Goal: Information Seeking & Learning: Check status

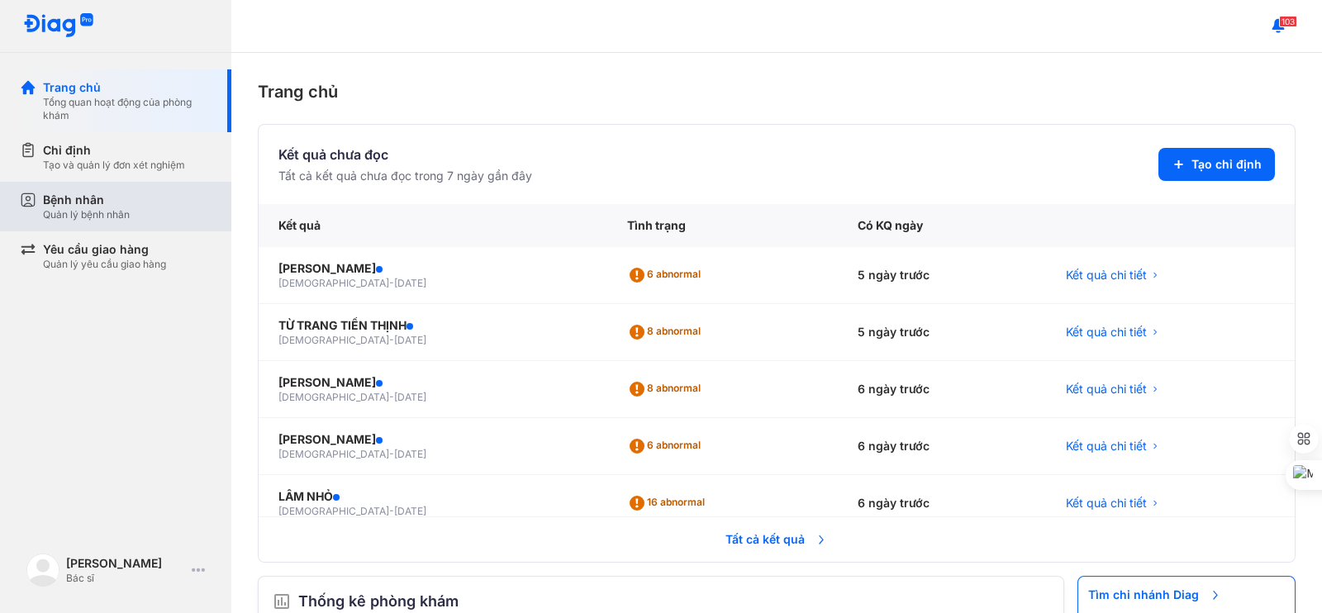
click at [131, 202] on div "Bệnh nhân Quản lý bệnh nhân" at bounding box center [127, 207] width 169 height 30
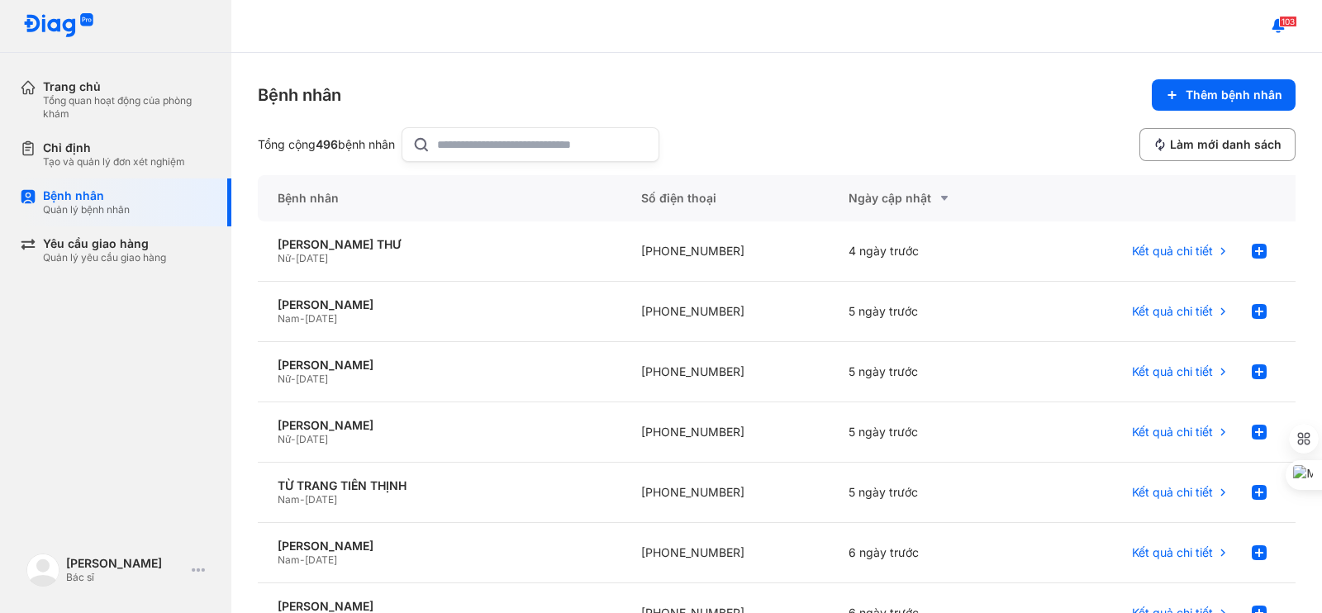
click at [498, 145] on input "text" at bounding box center [543, 144] width 212 height 33
type input "*"
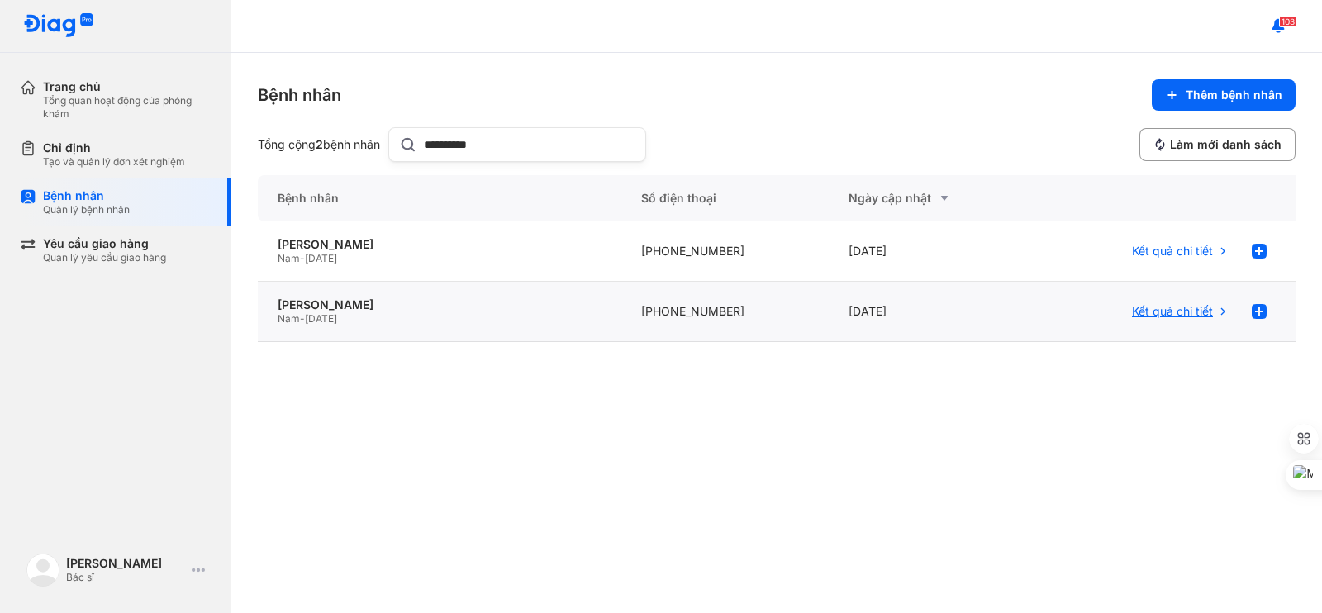
type input "**********"
click at [1198, 308] on span "Kết quả chi tiết" at bounding box center [1172, 311] width 81 height 15
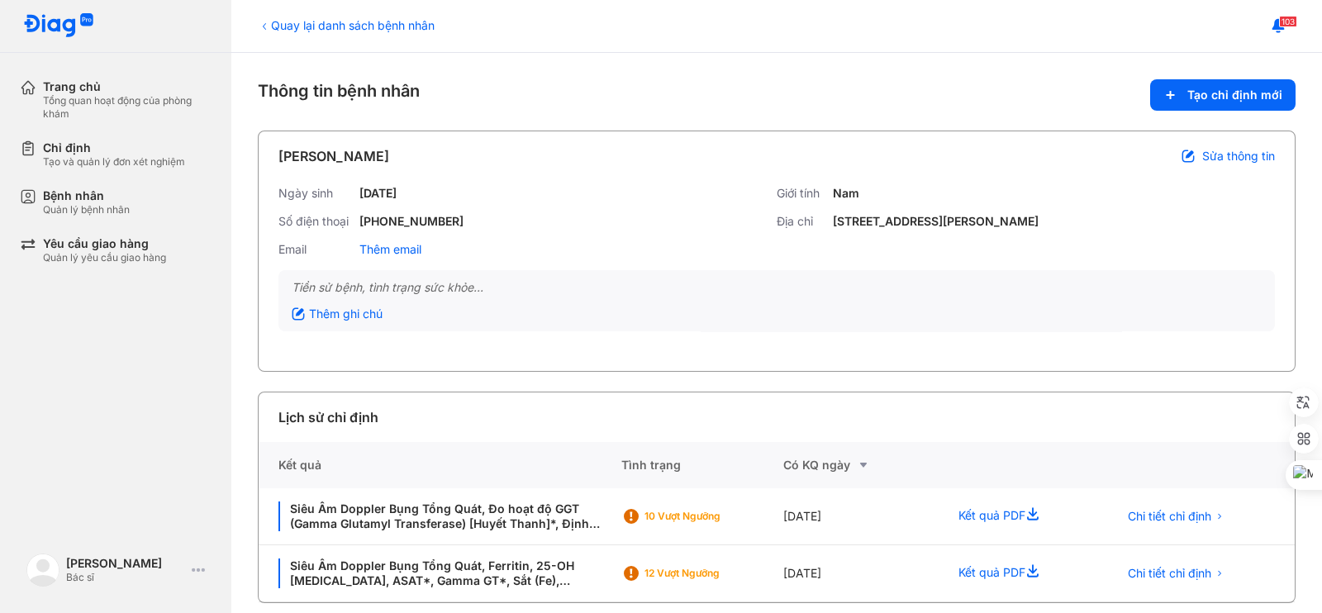
scroll to position [16, 0]
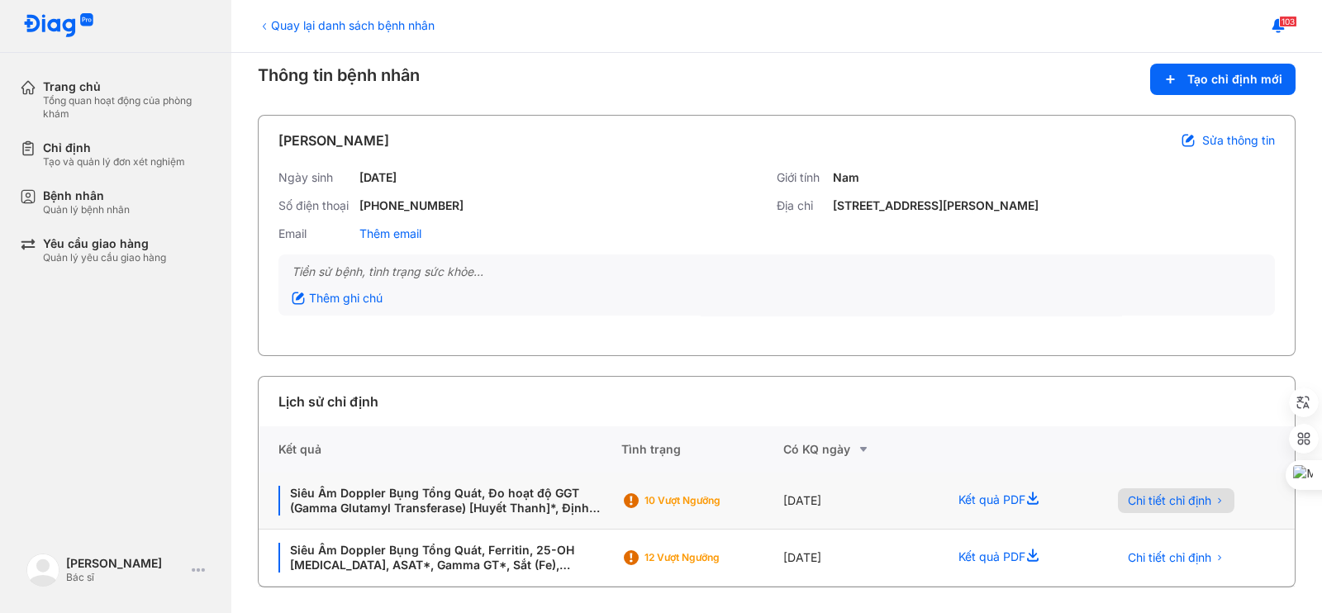
click at [1179, 499] on span "Chi tiết chỉ định" at bounding box center [1169, 500] width 83 height 15
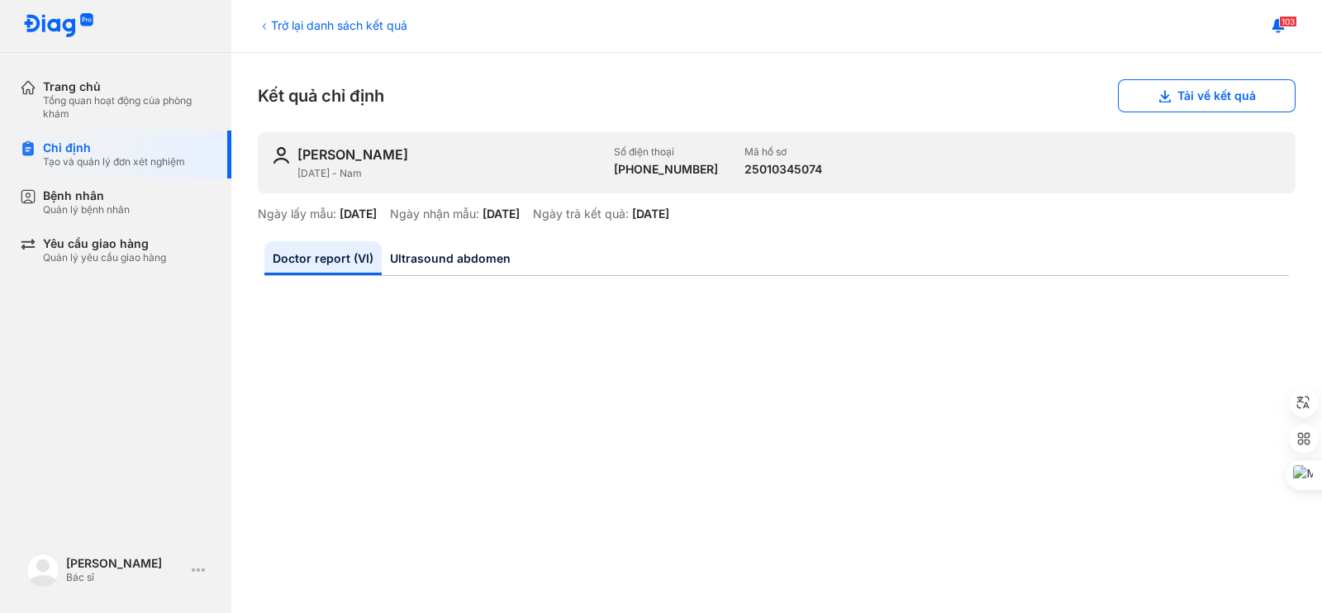
click at [828, 87] on div "Kết quả chỉ định Tải về kết quả" at bounding box center [777, 95] width 1038 height 33
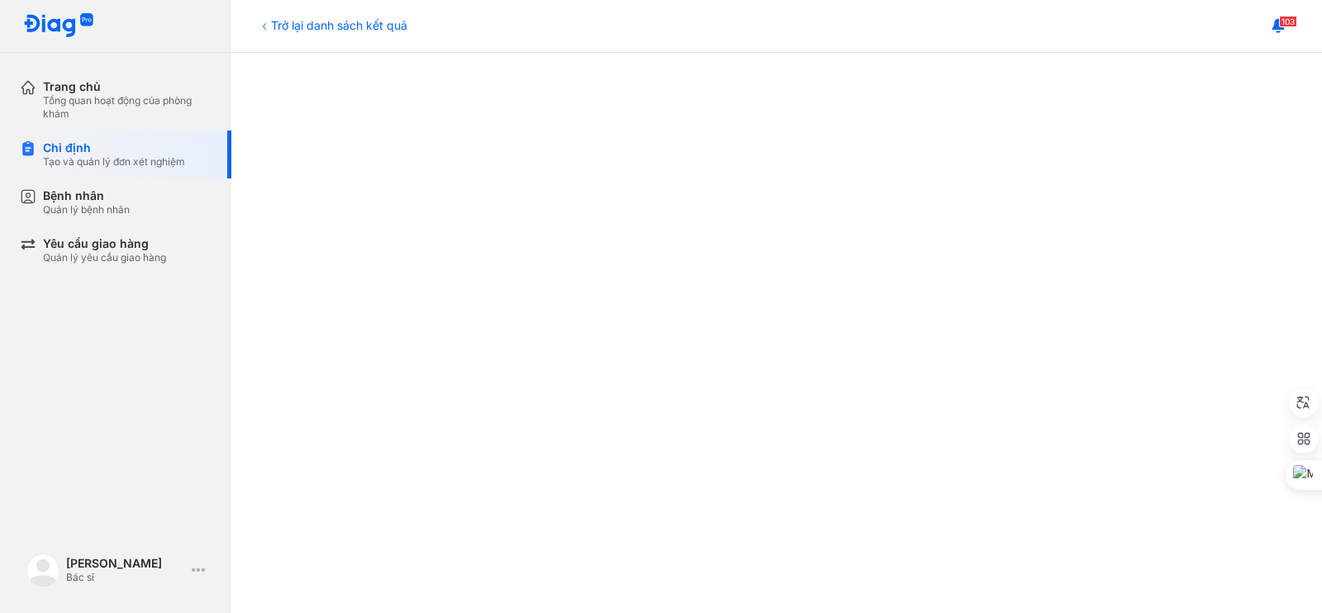
scroll to position [550, 0]
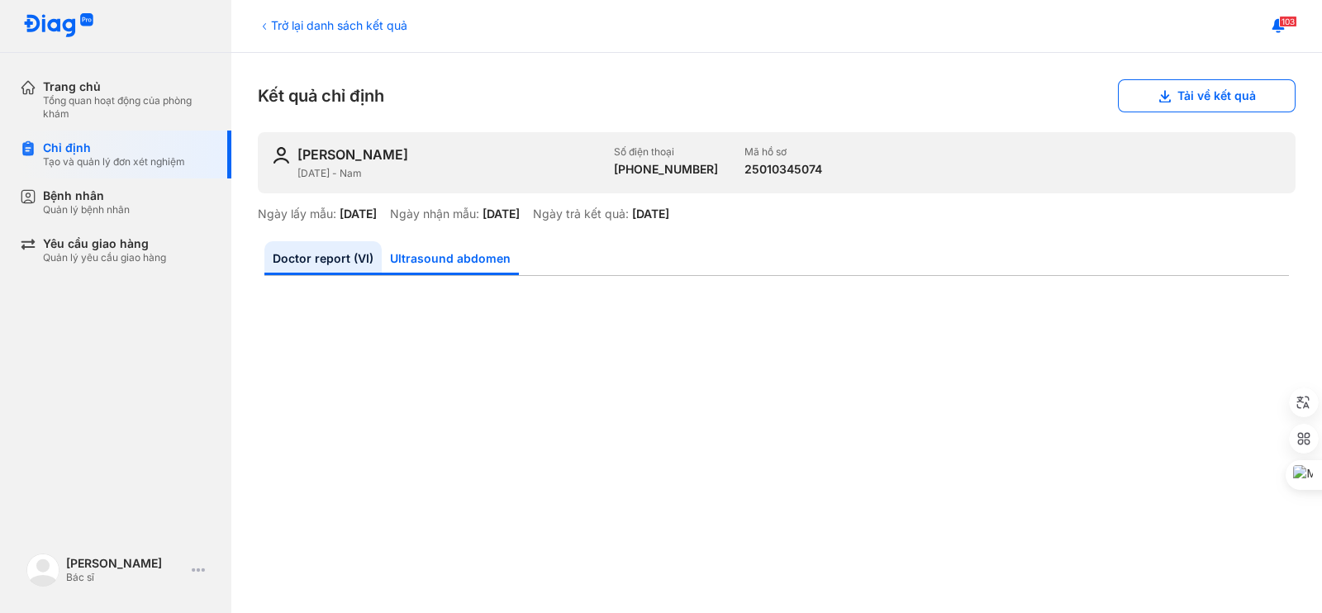
click at [436, 254] on link "Ultrasound abdomen" at bounding box center [450, 258] width 137 height 34
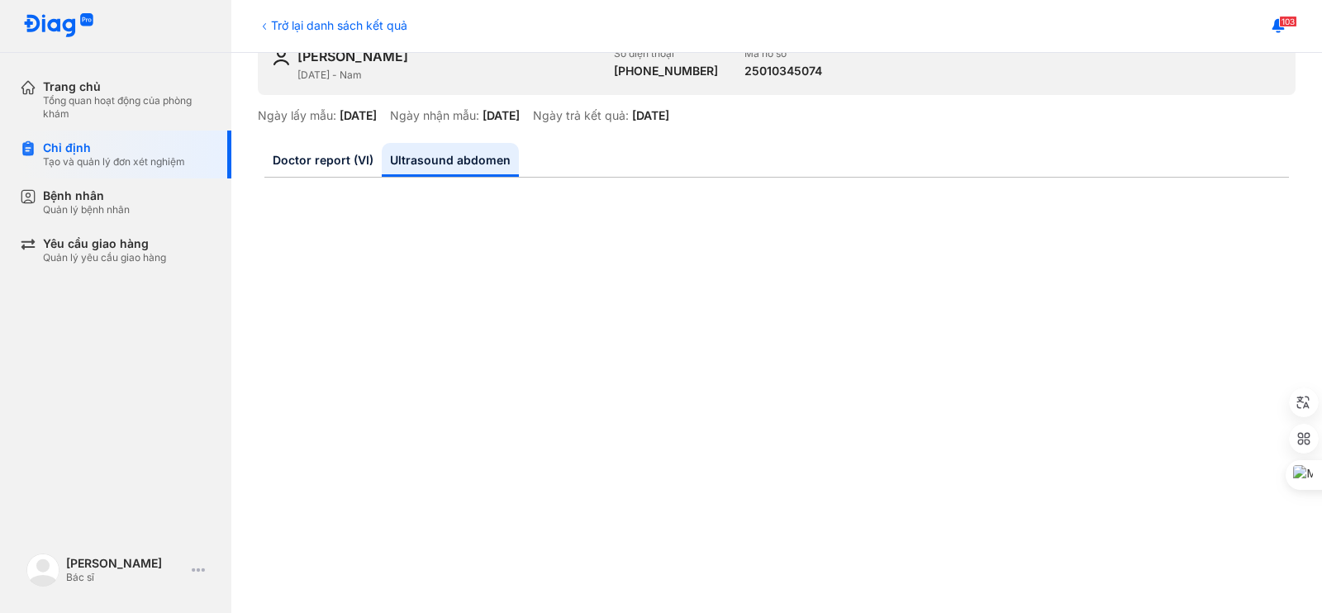
scroll to position [69, 0]
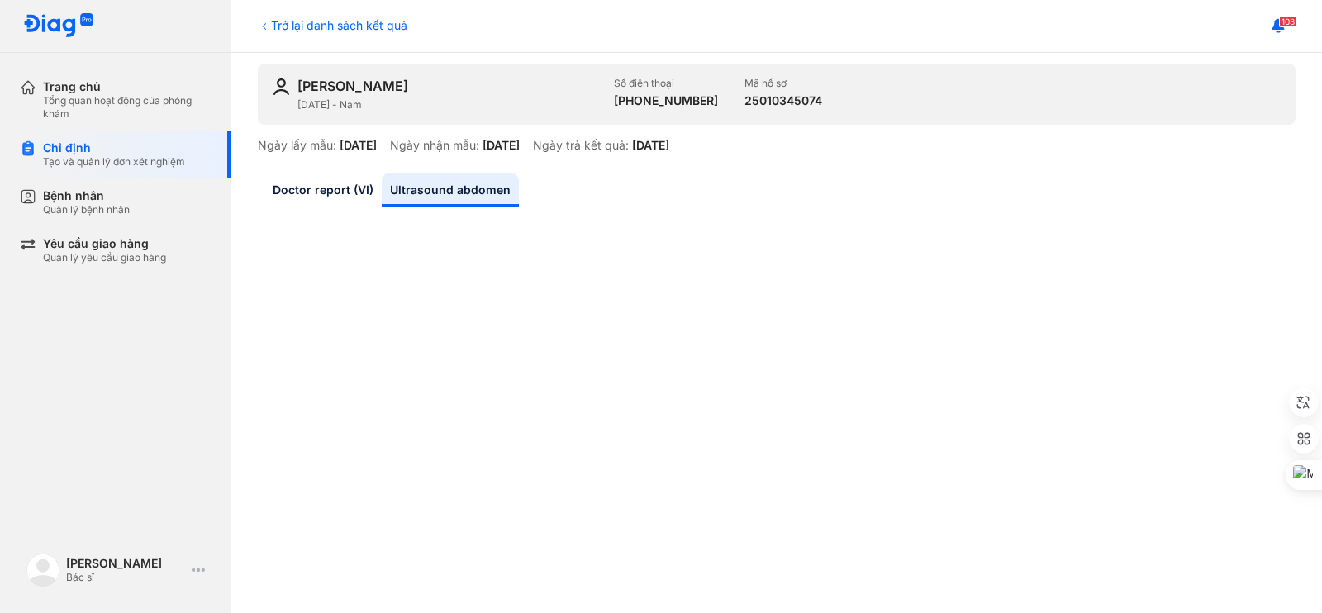
click at [264, 25] on icon at bounding box center [264, 26] width 3 height 7
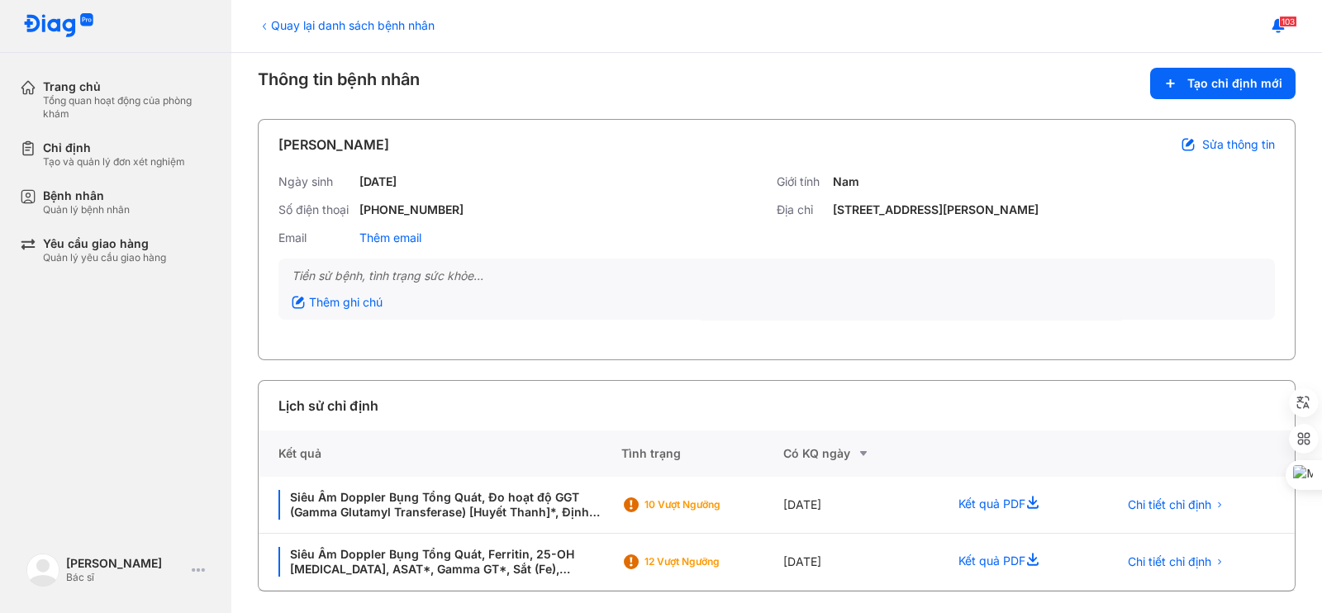
scroll to position [16, 0]
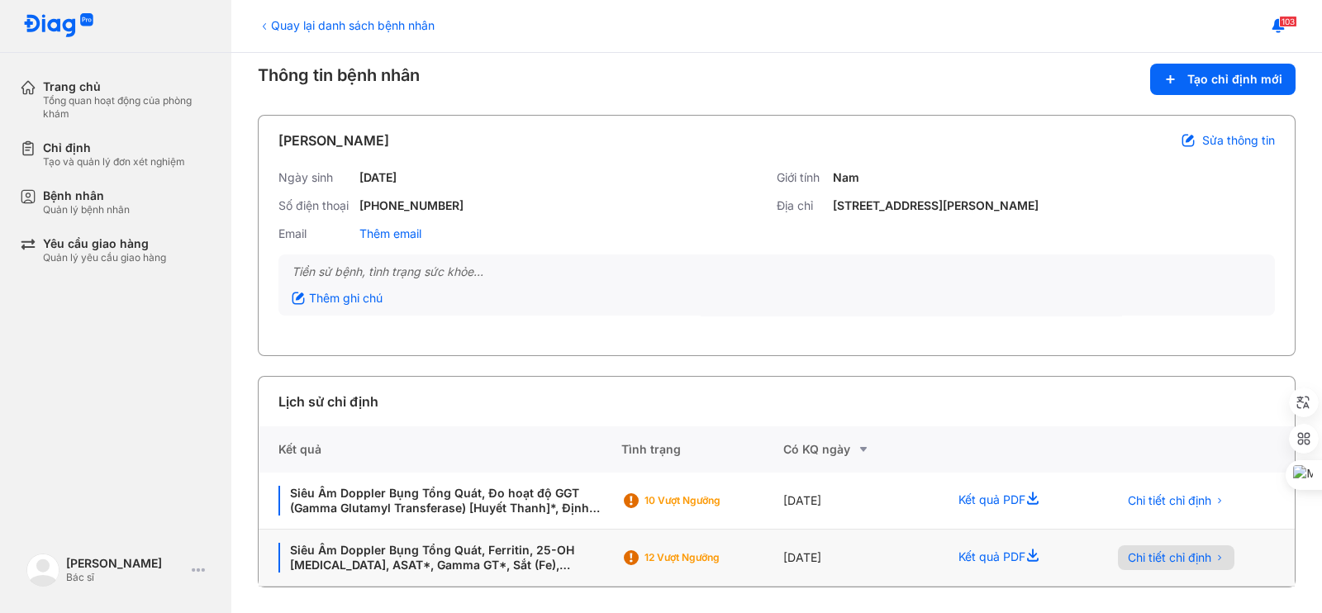
click at [1179, 557] on span "Chi tiết chỉ định" at bounding box center [1169, 557] width 83 height 15
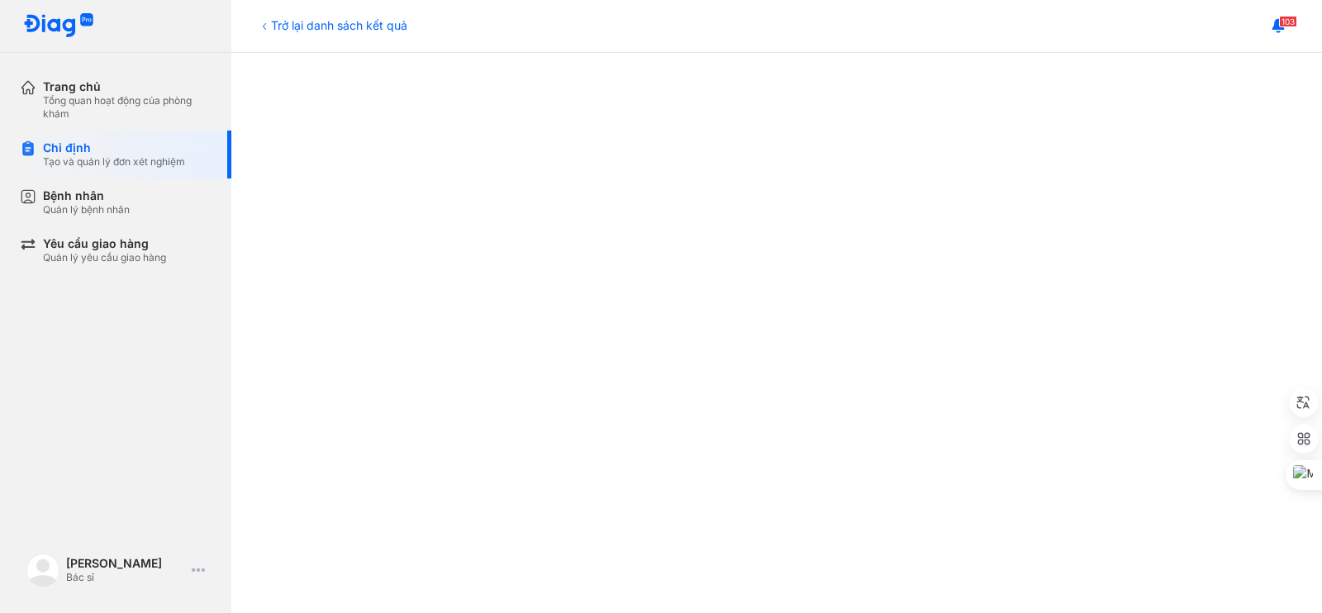
scroll to position [413, 0]
click at [1224, 250] on div at bounding box center [776, 436] width 1025 height 1121
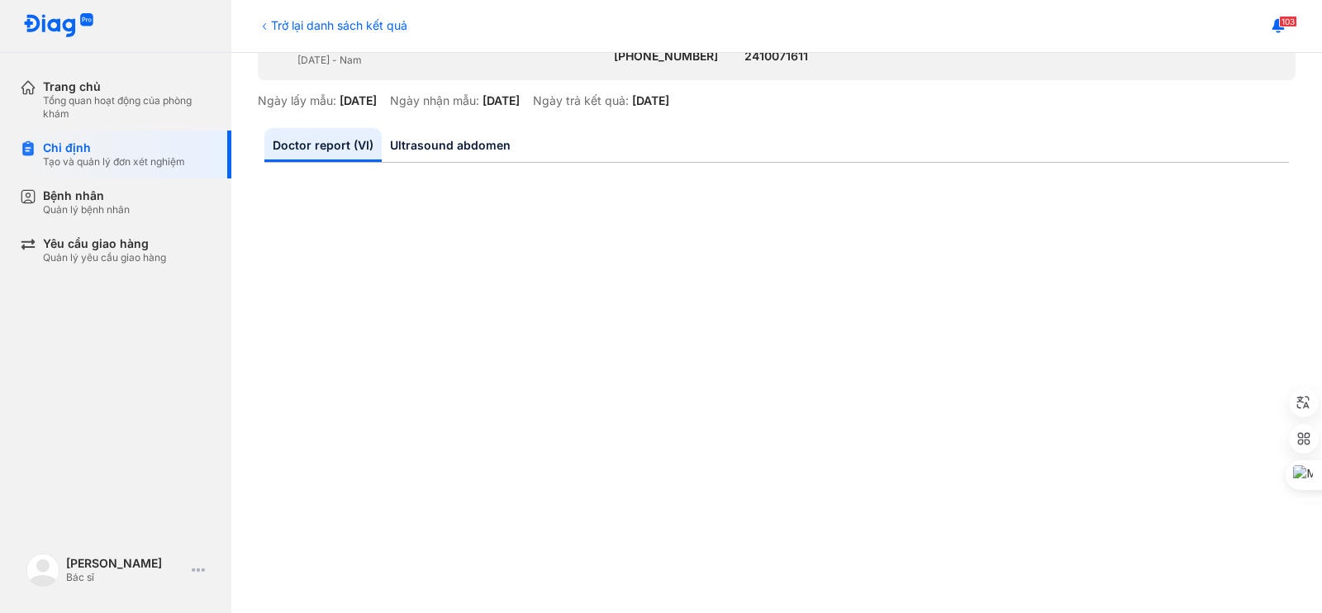
scroll to position [206, 0]
